Goal: Task Accomplishment & Management: Use online tool/utility

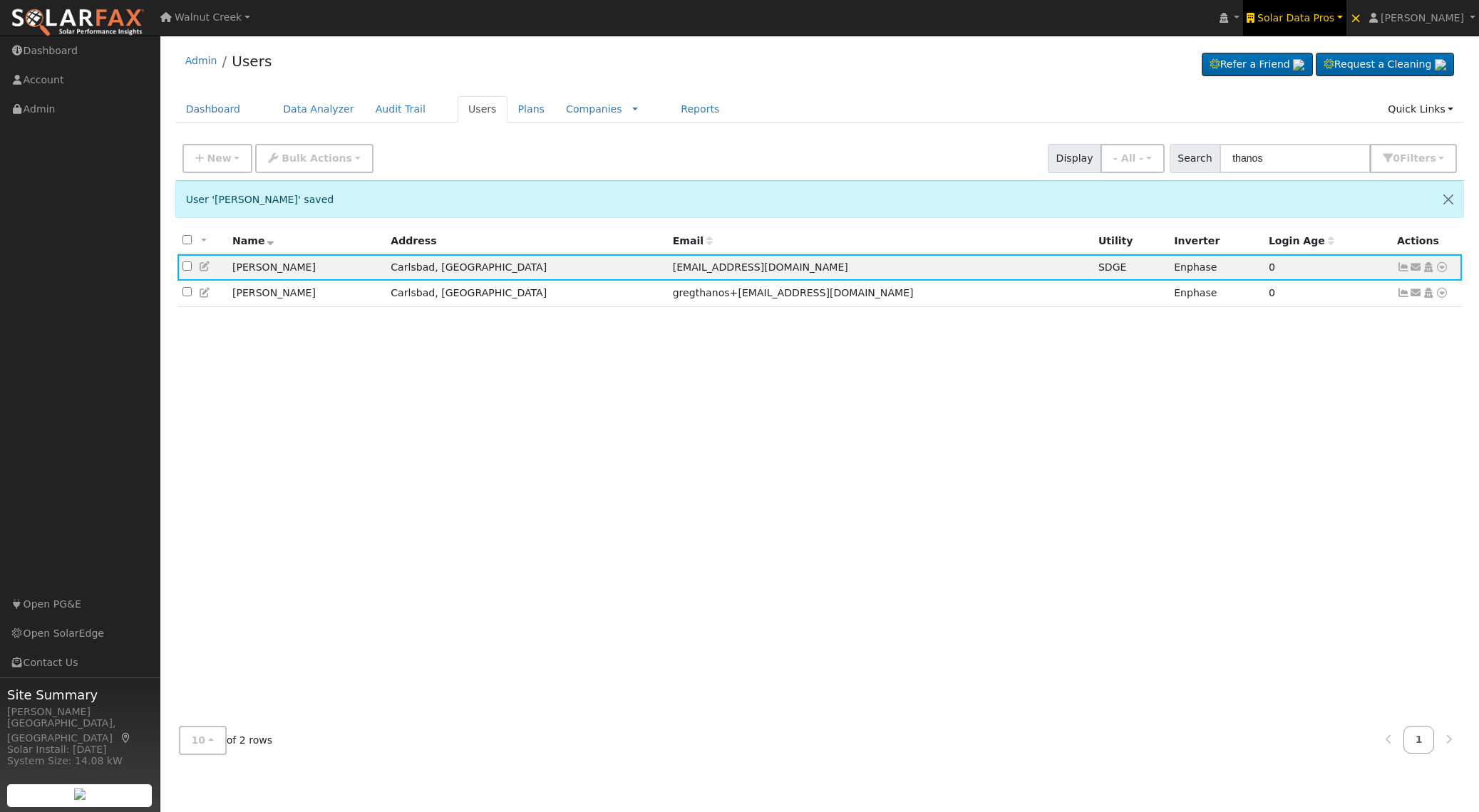
click at [1323, 20] on span "Solar Data Pros" at bounding box center [1295, 17] width 77 height 12
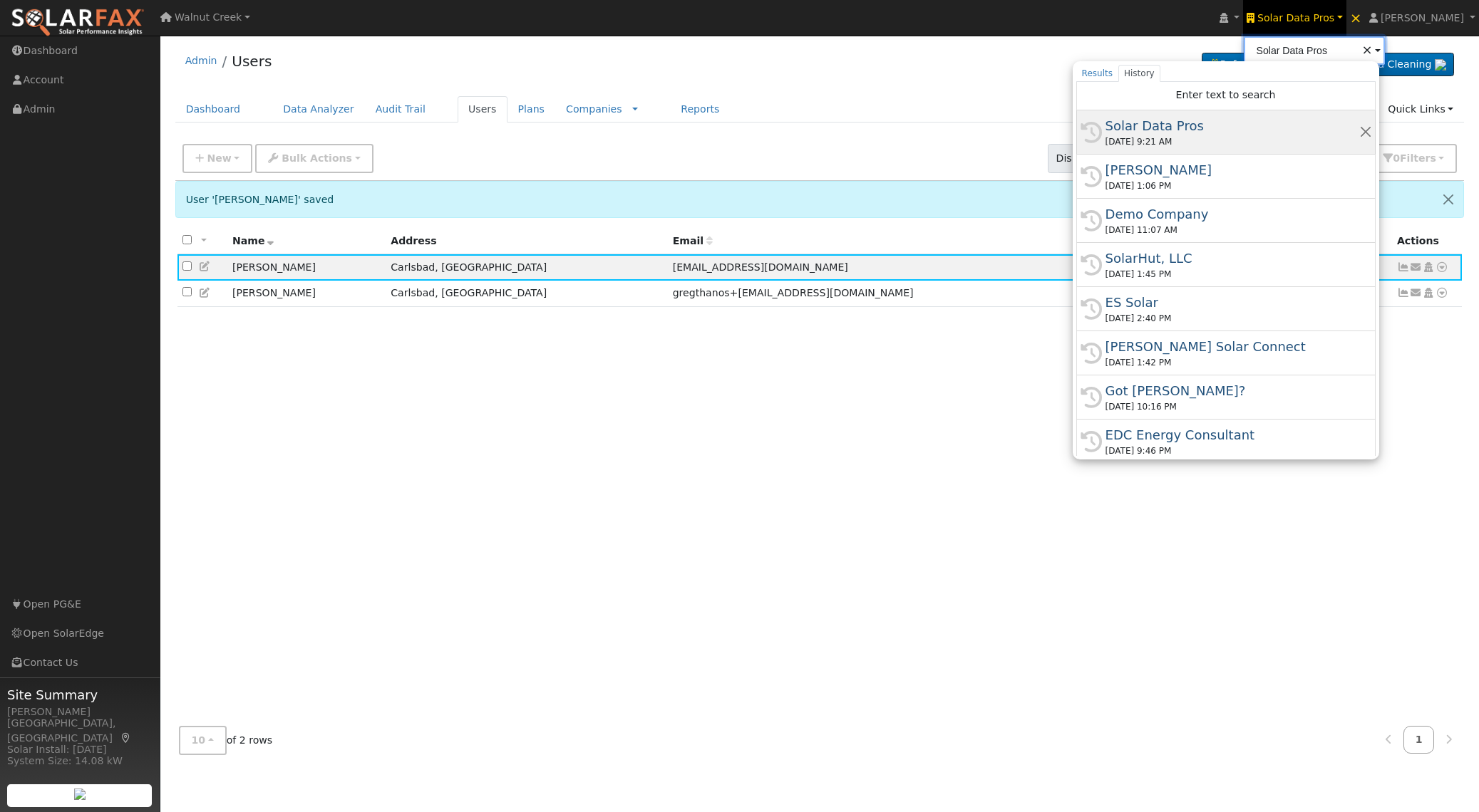
type input "a"
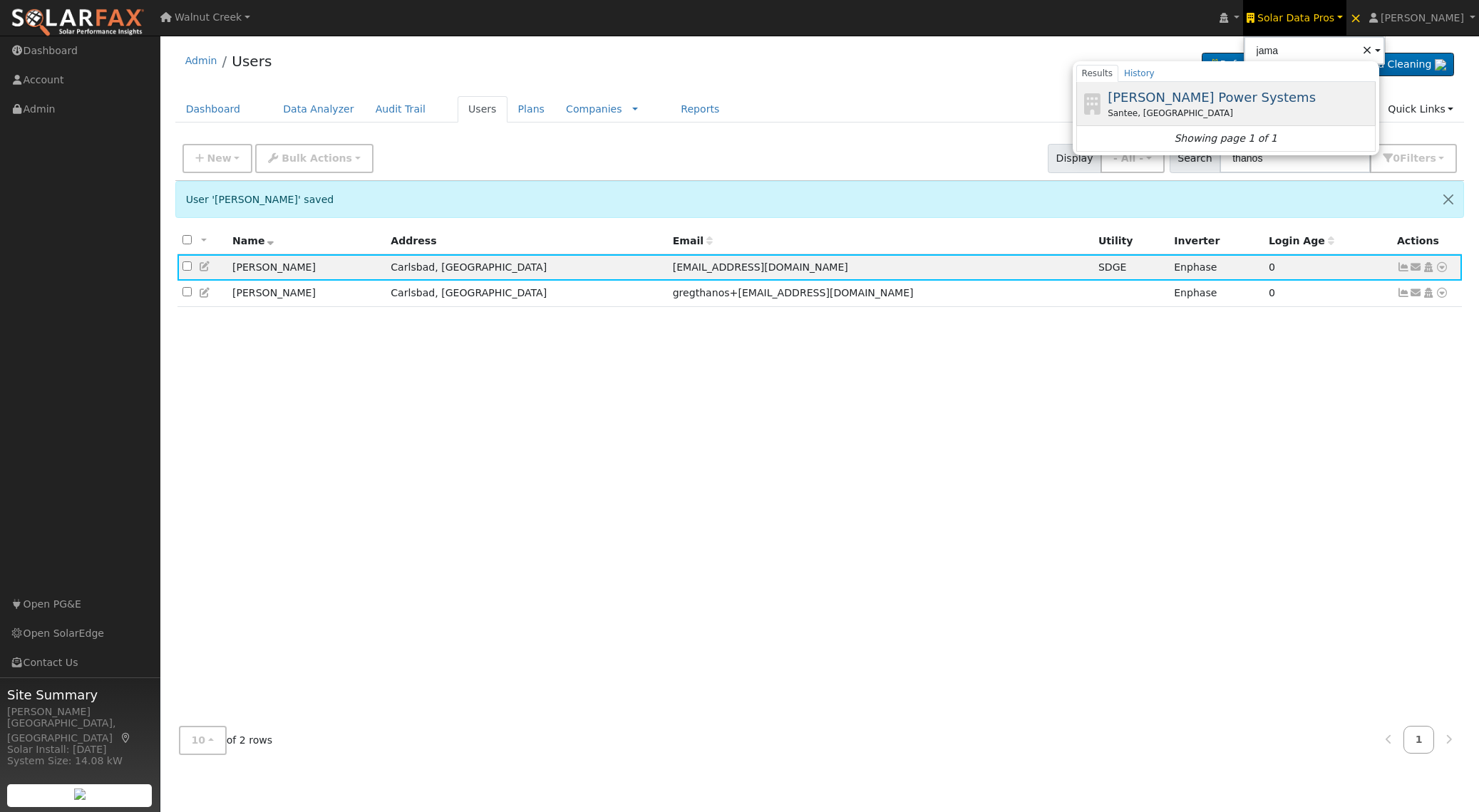
click at [1251, 101] on span "[PERSON_NAME] Power Systems" at bounding box center [1212, 97] width 208 height 15
type input "[PERSON_NAME] Power Systems"
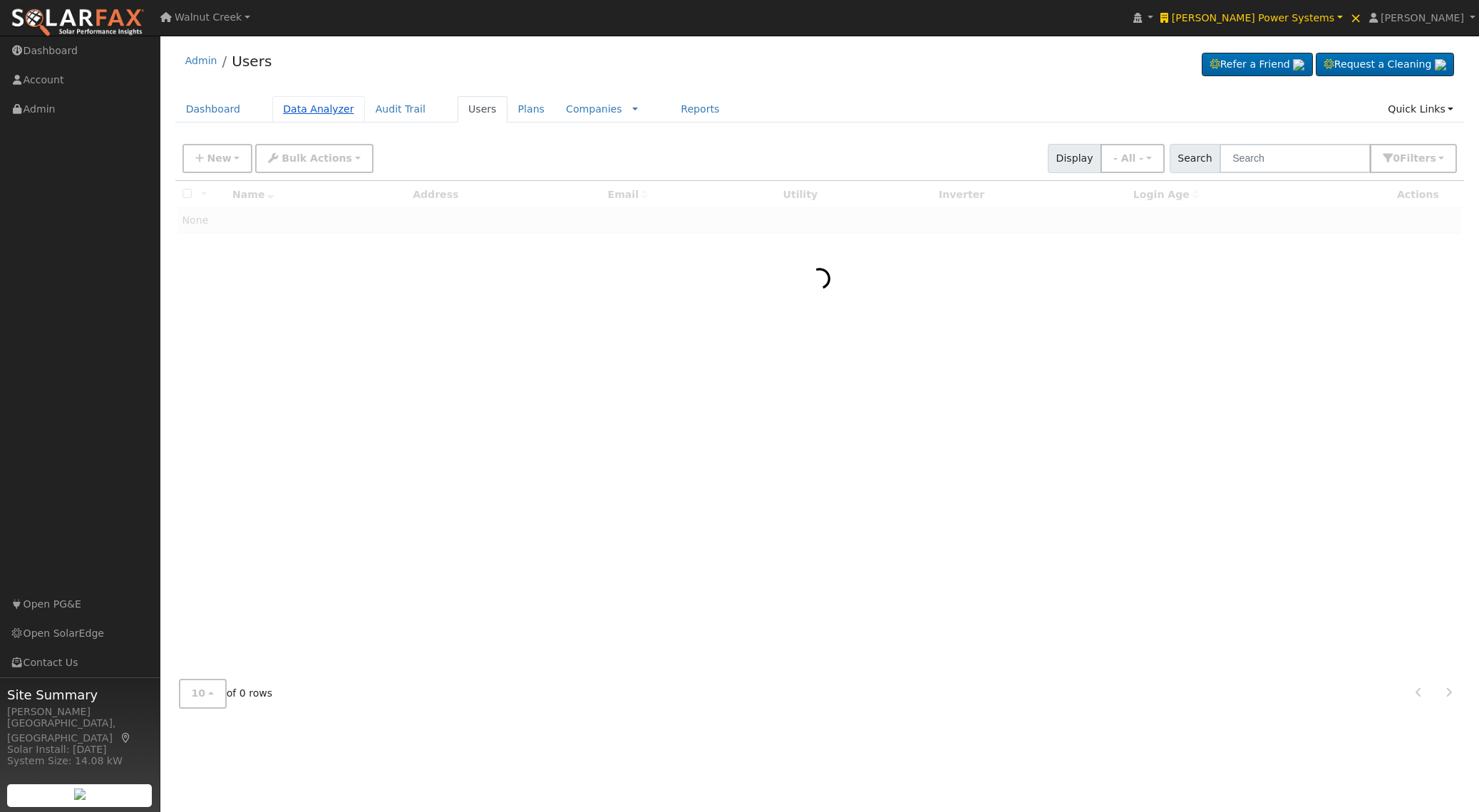
click at [324, 115] on link "Data Analyzer" at bounding box center [318, 109] width 93 height 27
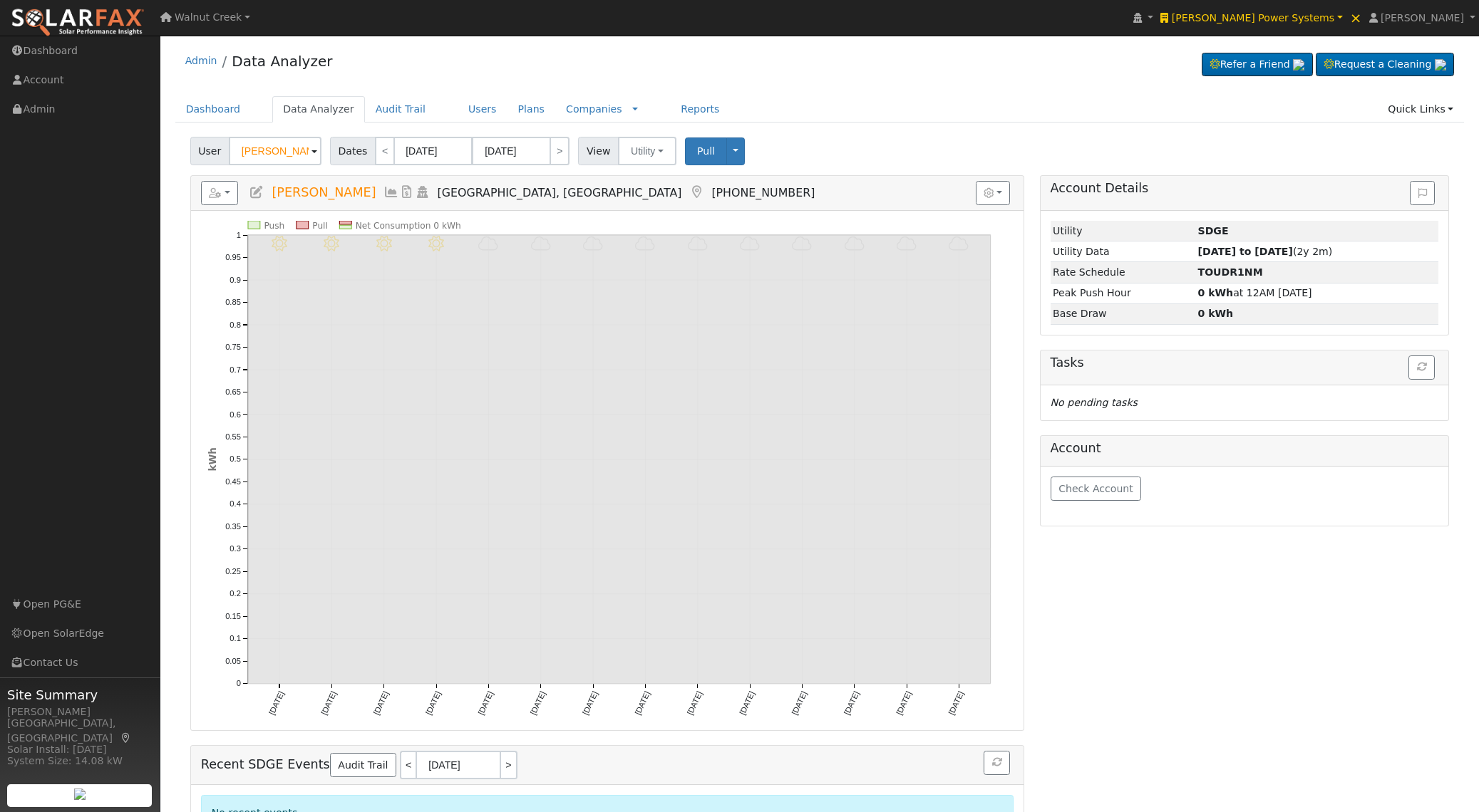
click at [198, 153] on span "User" at bounding box center [209, 151] width 39 height 28
paste input "Hugo Cohen"
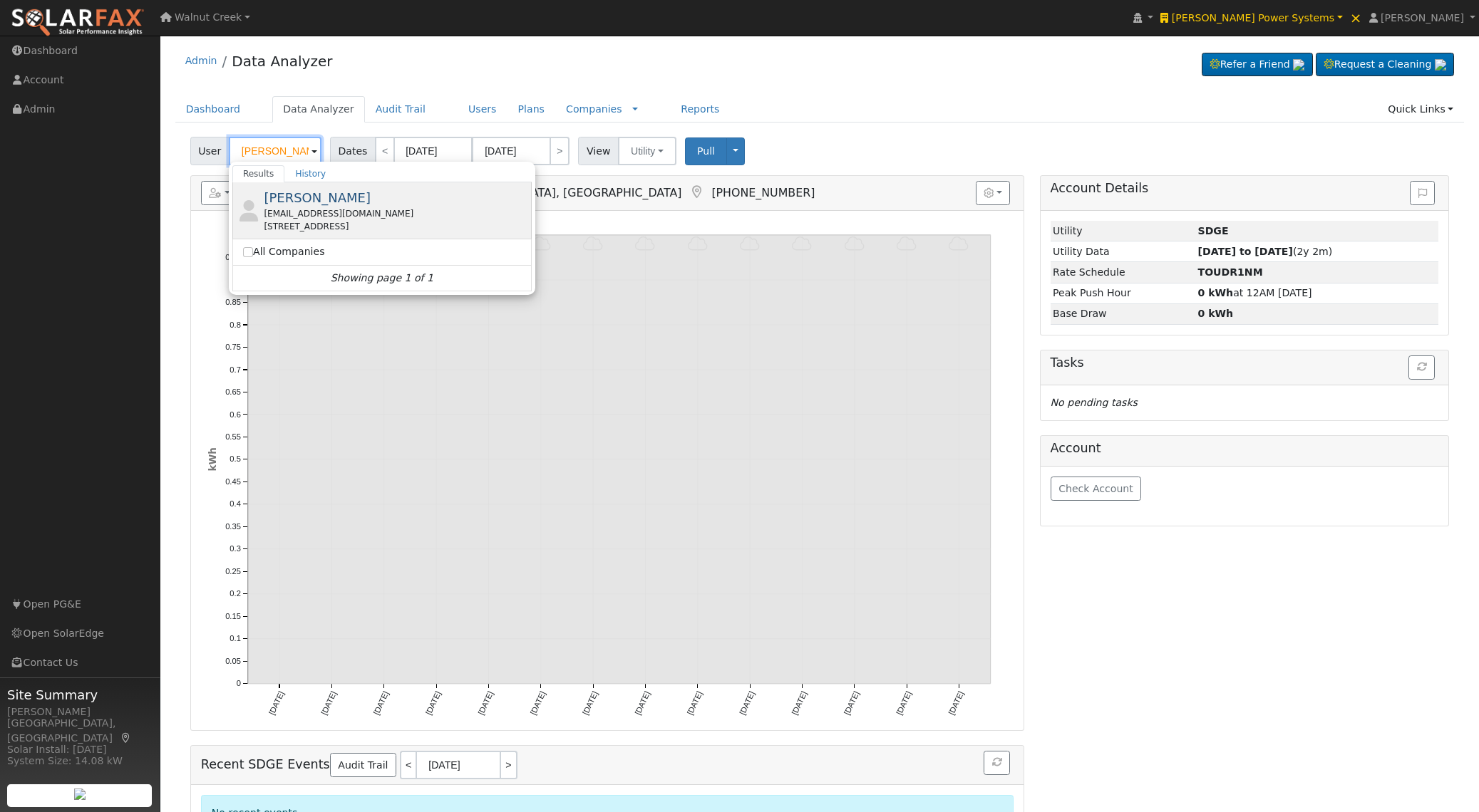
type input "Hugo Cohen"
click at [330, 205] on span "Hugo Cohen" at bounding box center [317, 197] width 107 height 15
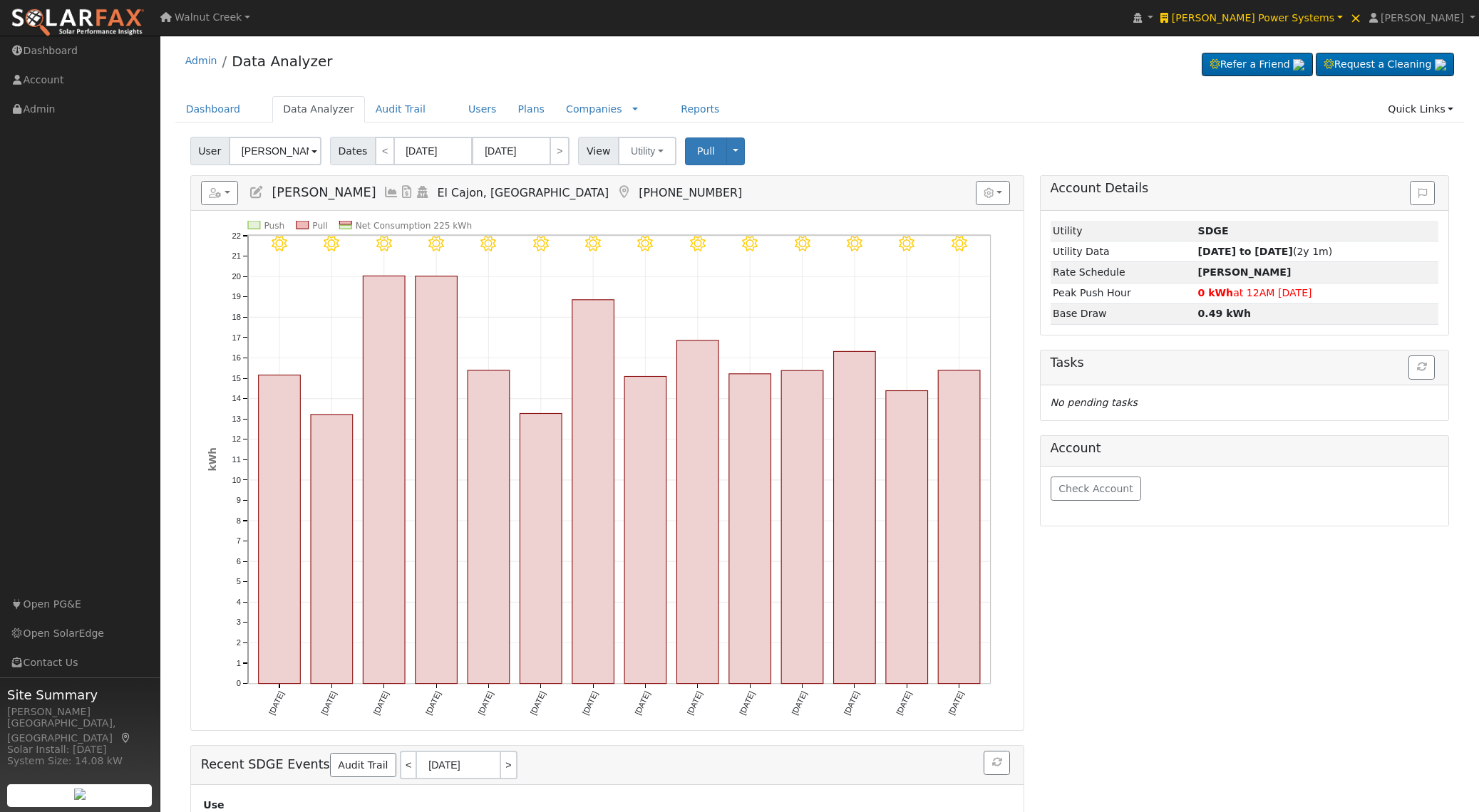
drag, startPoint x: 1275, startPoint y: 256, endPoint x: 1255, endPoint y: 288, distance: 37.7
click at [1275, 256] on strong "08/20/23 to 08/20/25" at bounding box center [1244, 251] width 95 height 12
type input "08/20/2023"
